Goal: Information Seeking & Learning: Learn about a topic

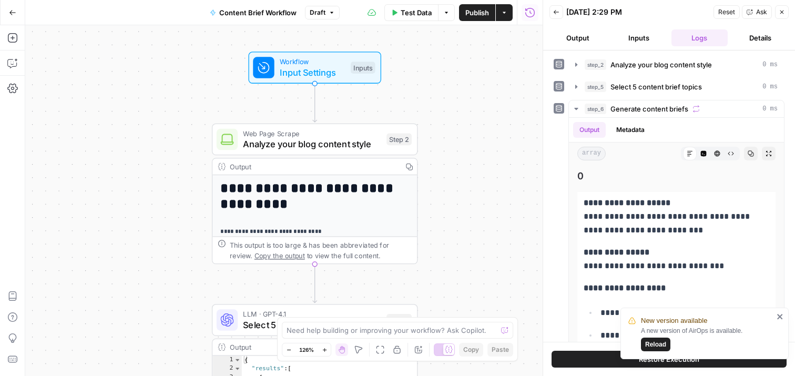
scroll to position [216, 0]
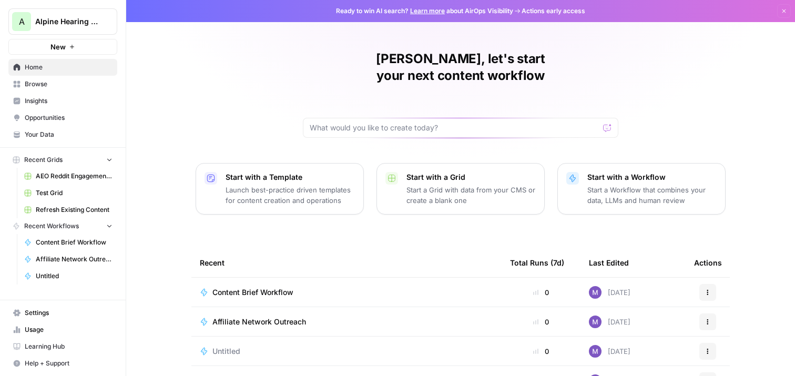
click at [46, 117] on span "Opportunities" at bounding box center [69, 117] width 88 height 9
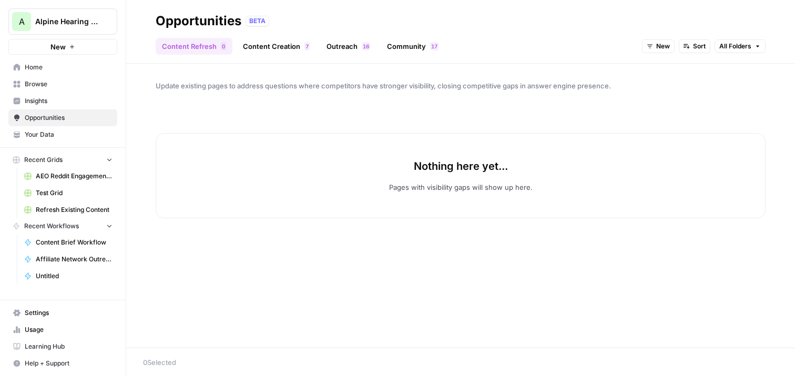
click at [43, 97] on span "Insights" at bounding box center [69, 100] width 88 height 9
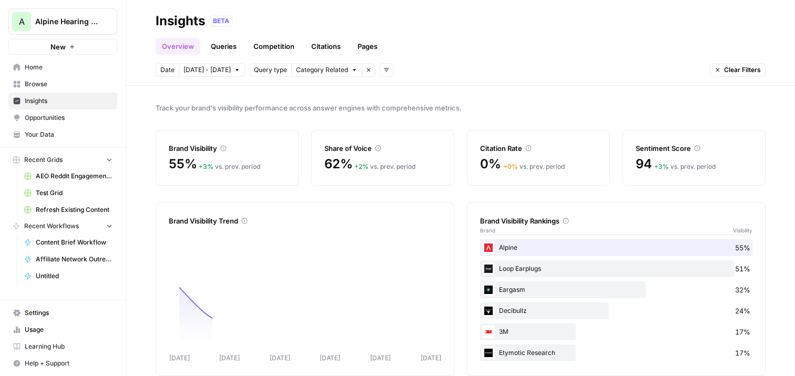
click at [235, 45] on link "Queries" at bounding box center [224, 46] width 38 height 17
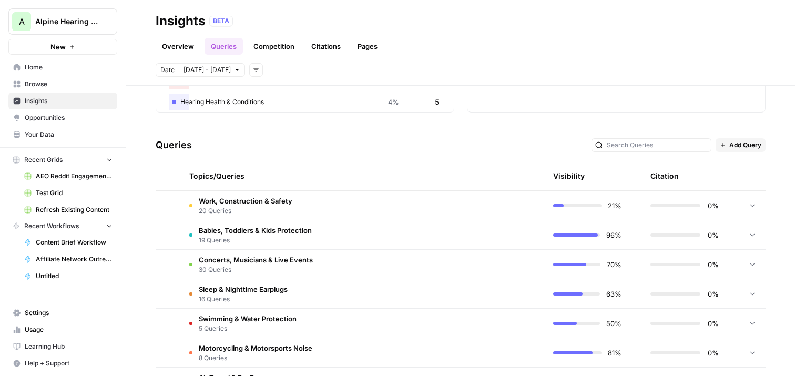
scroll to position [175, 0]
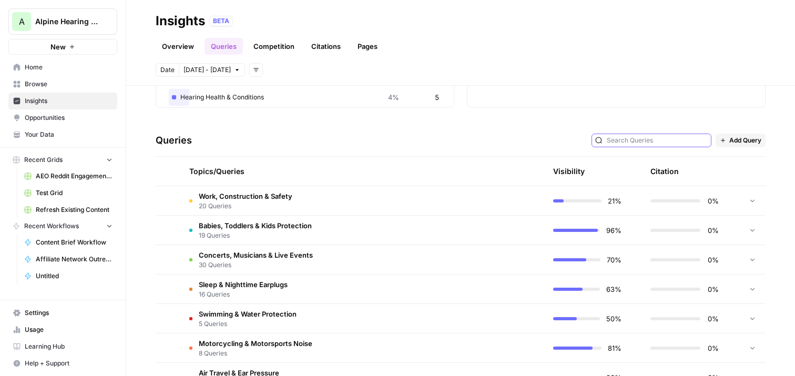
click at [650, 142] on input "text" at bounding box center [657, 140] width 101 height 11
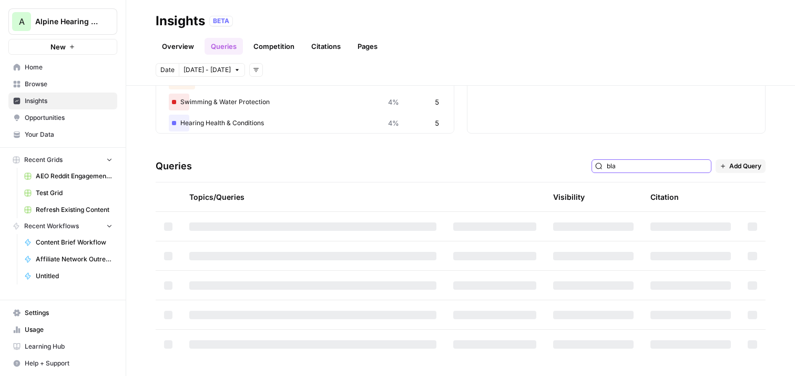
scroll to position [38, 0]
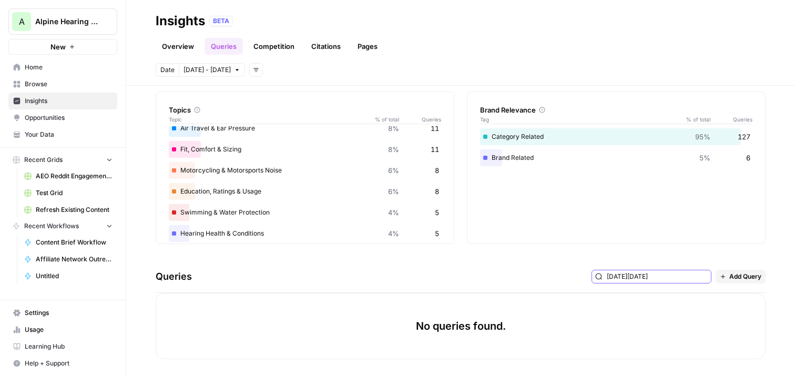
scroll to position [38, 0]
type input "b"
